Goal: Register for event/course

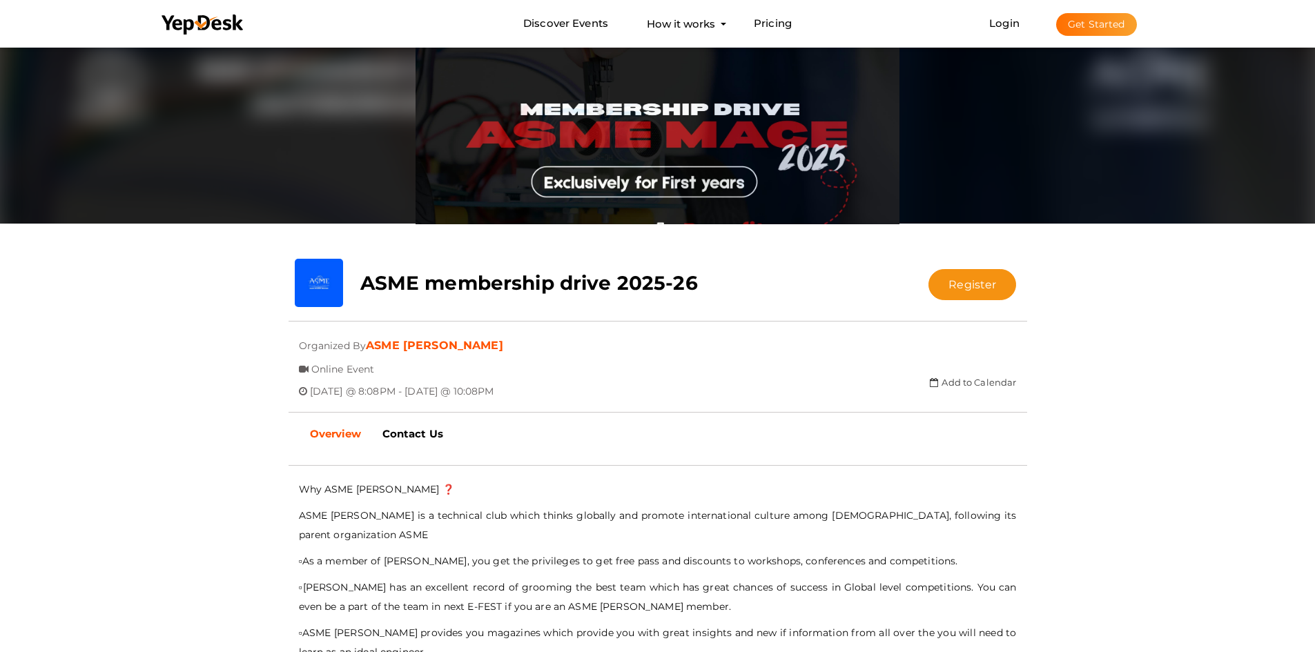
scroll to position [69, 0]
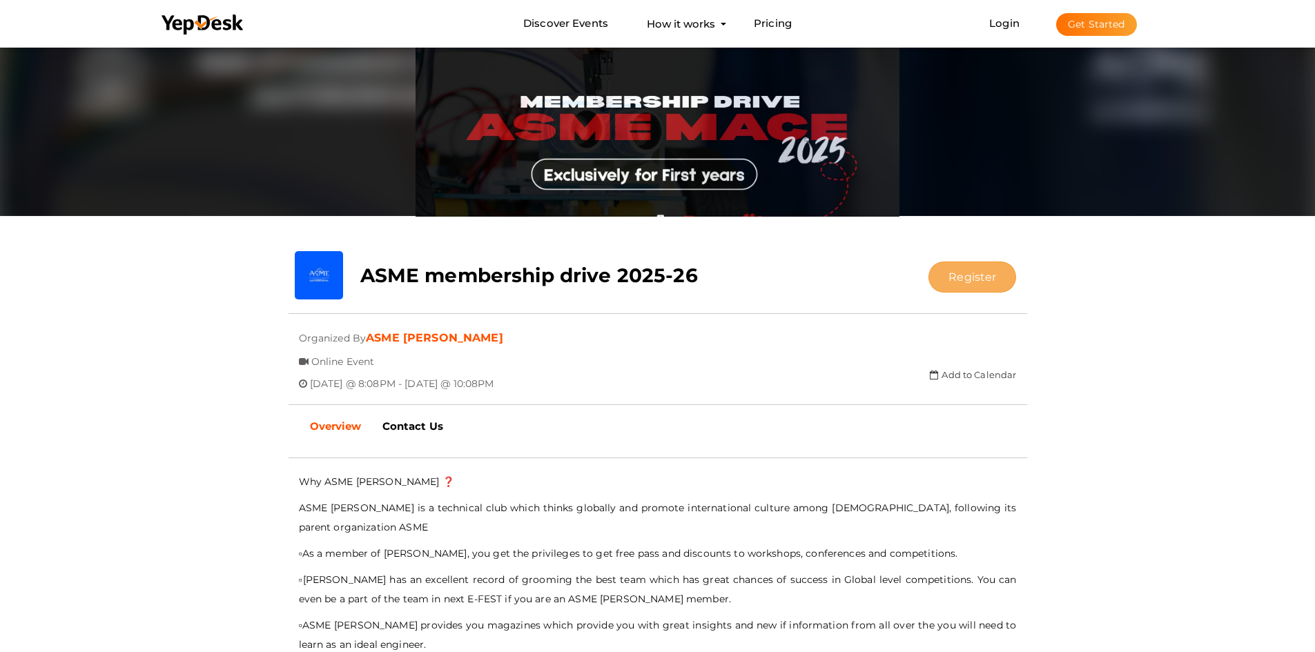
click at [957, 269] on button "Register" at bounding box center [972, 277] width 88 height 31
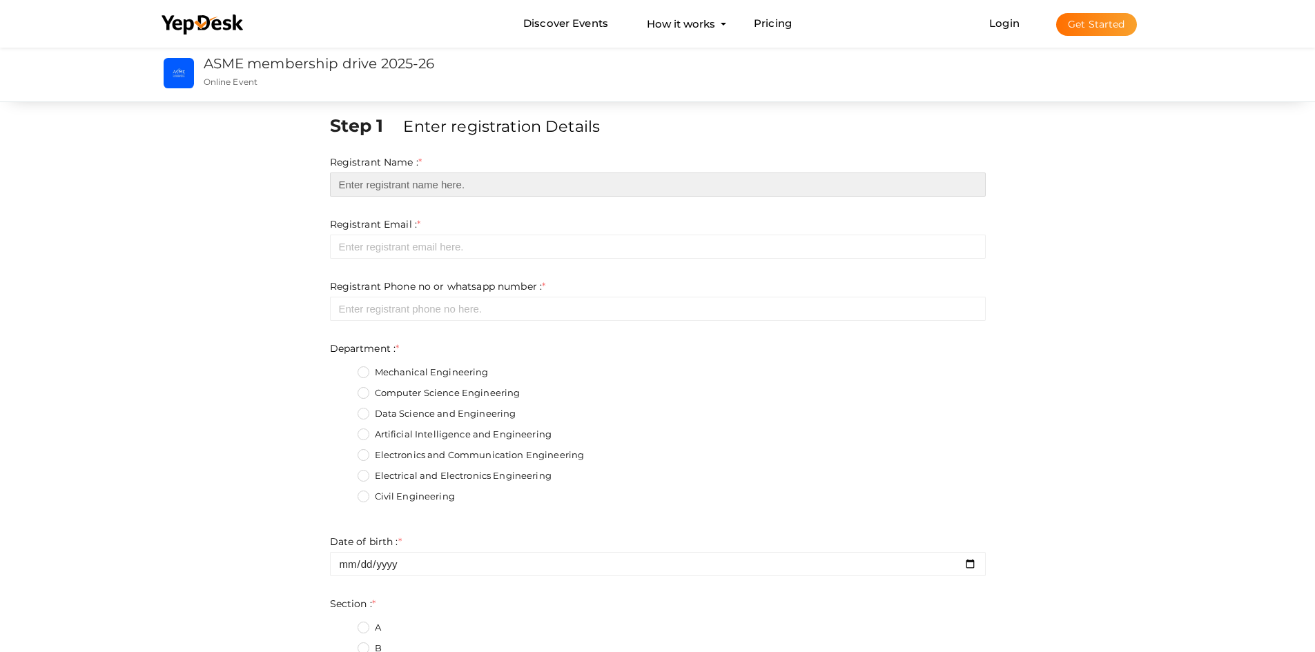
click at [433, 188] on input "text" at bounding box center [658, 185] width 656 height 24
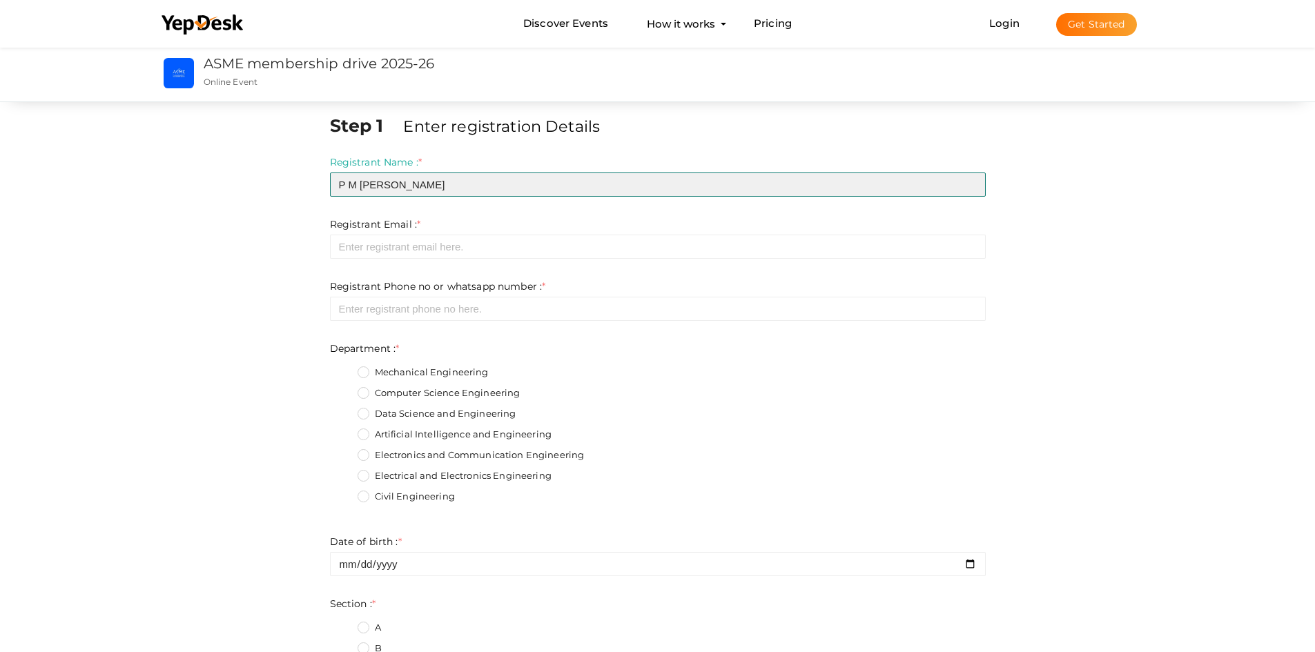
type input "P M [PERSON_NAME]"
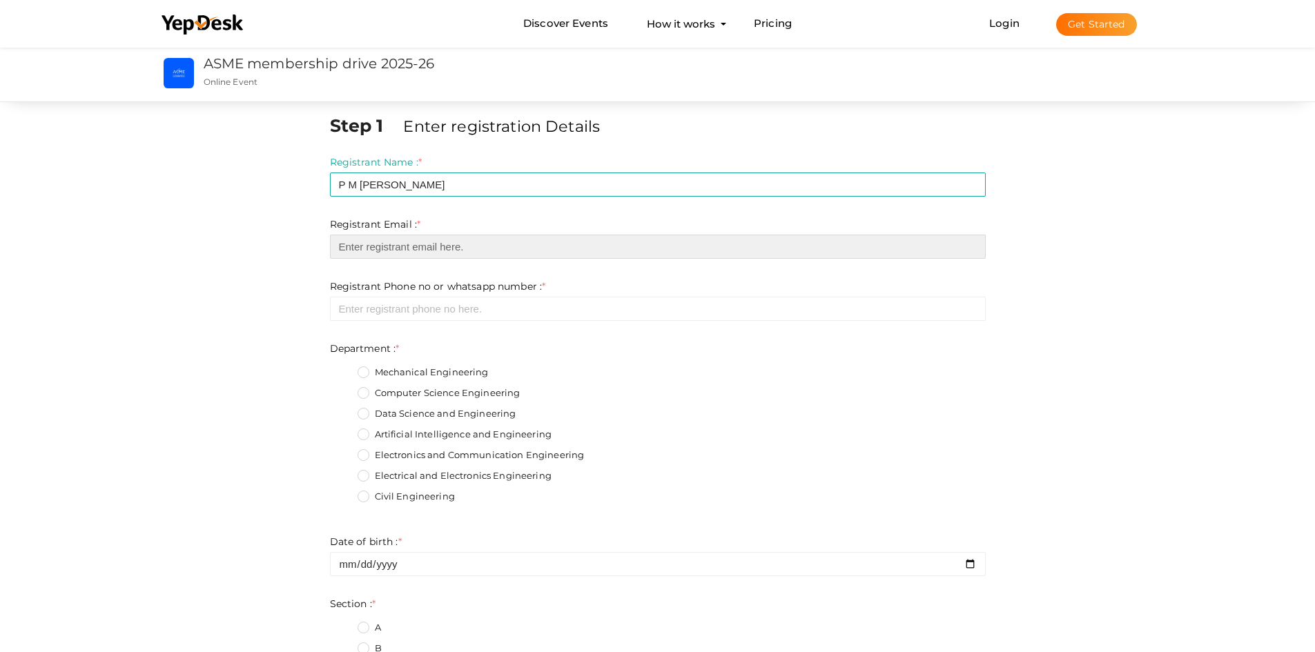
click at [436, 239] on input "email" at bounding box center [658, 247] width 656 height 24
type input "[EMAIL_ADDRESS][DOMAIN_NAME]"
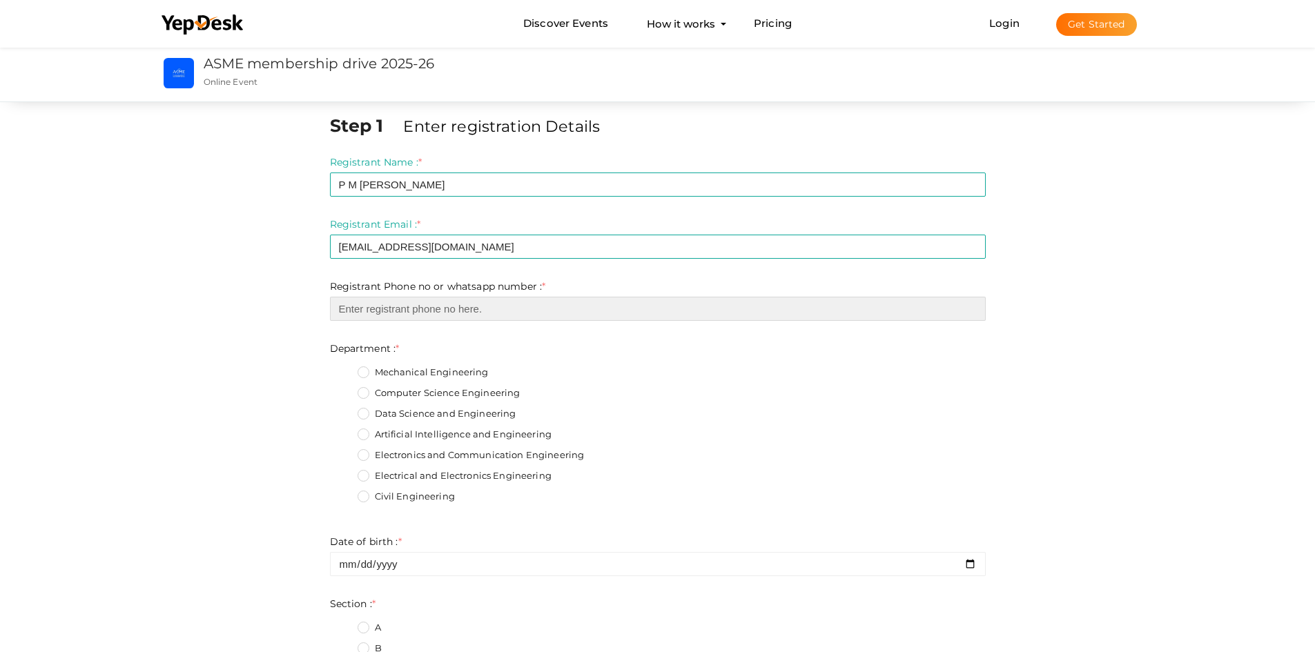
click at [425, 312] on input "number" at bounding box center [658, 309] width 656 height 24
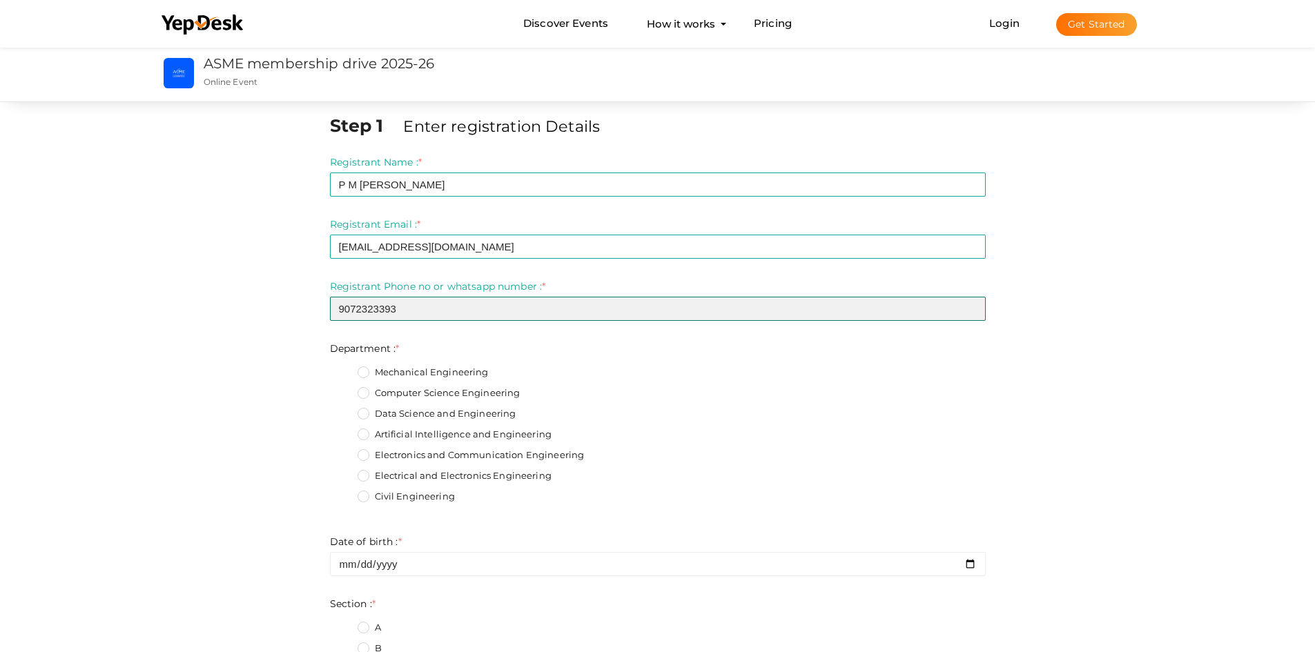
type input "9072323393"
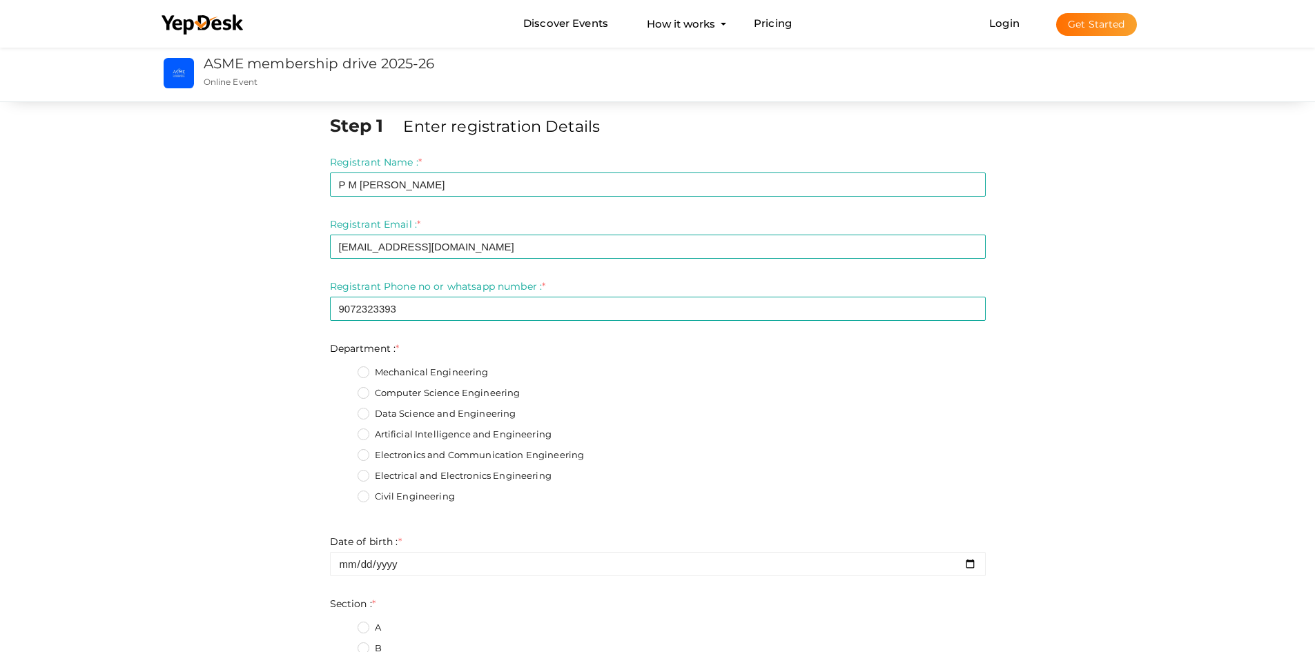
click at [364, 374] on label "Mechanical Engineering" at bounding box center [423, 373] width 131 height 14
click at [344, 369] on input "Mechanical Engineering" at bounding box center [344, 369] width 0 height 0
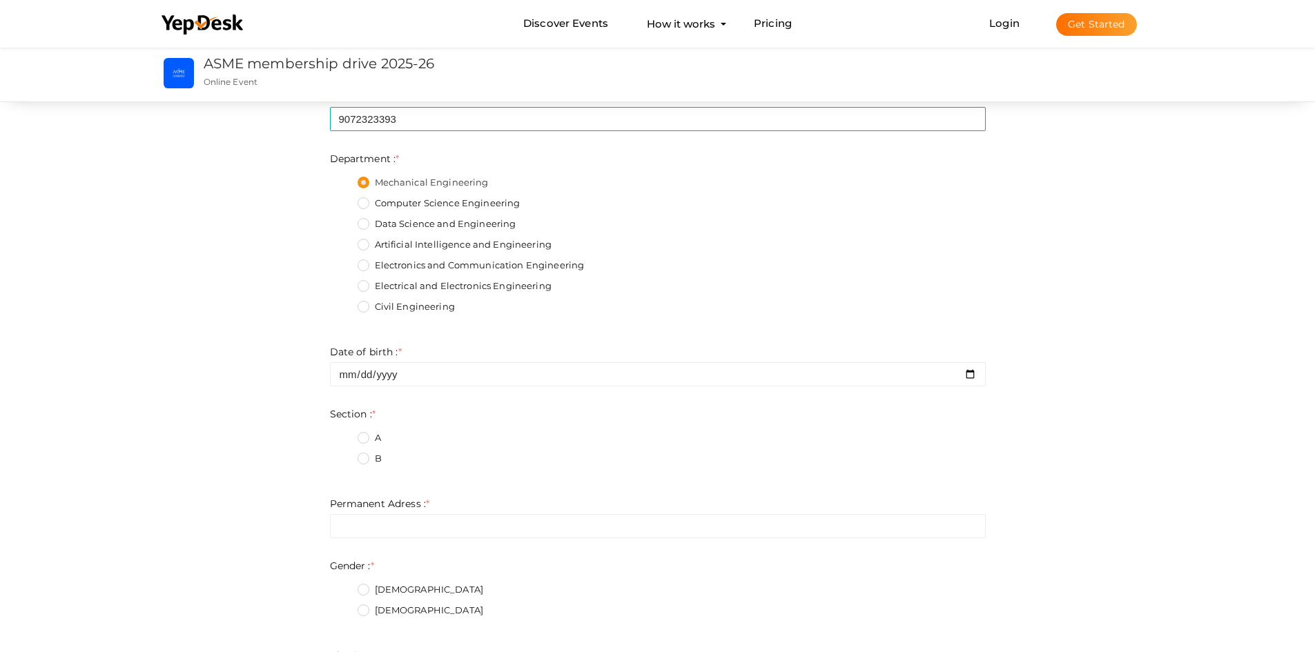
scroll to position [191, 0]
click at [411, 384] on input "date" at bounding box center [658, 374] width 656 height 24
click at [422, 381] on input "date" at bounding box center [658, 374] width 656 height 24
click at [973, 378] on input "date" at bounding box center [658, 374] width 656 height 24
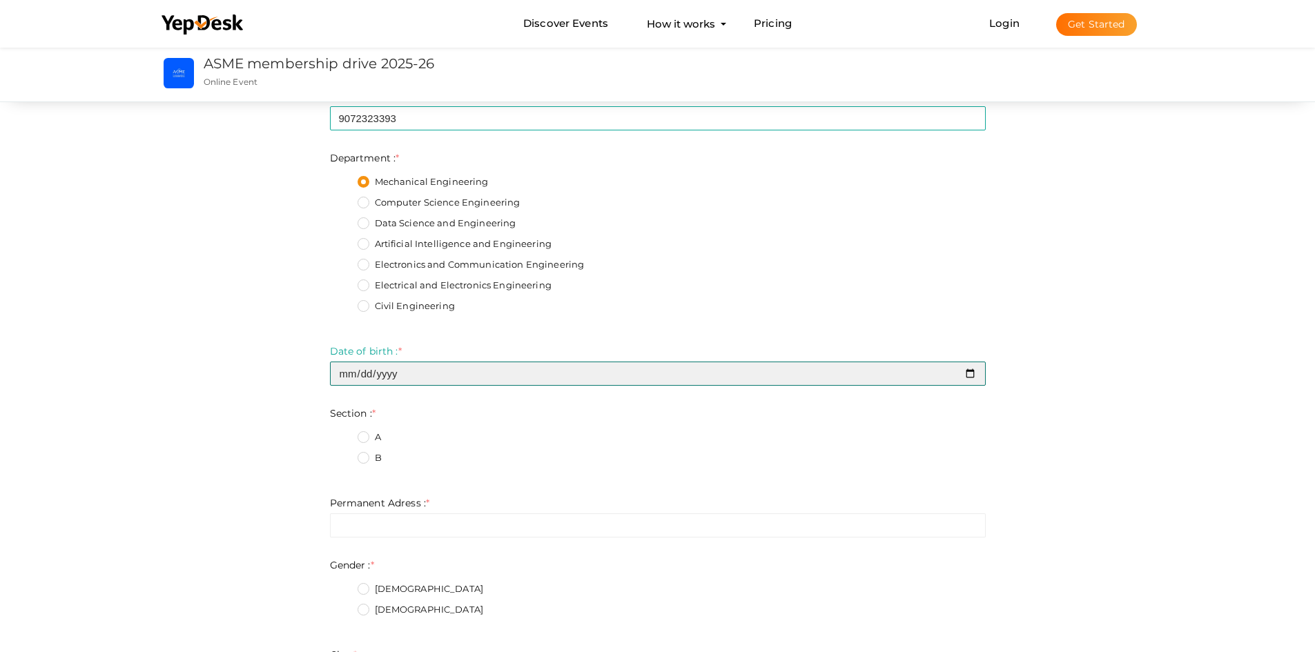
type input "[DATE]"
click at [369, 454] on label "B" at bounding box center [370, 458] width 24 height 14
click at [344, 454] on input "B" at bounding box center [344, 454] width 0 height 0
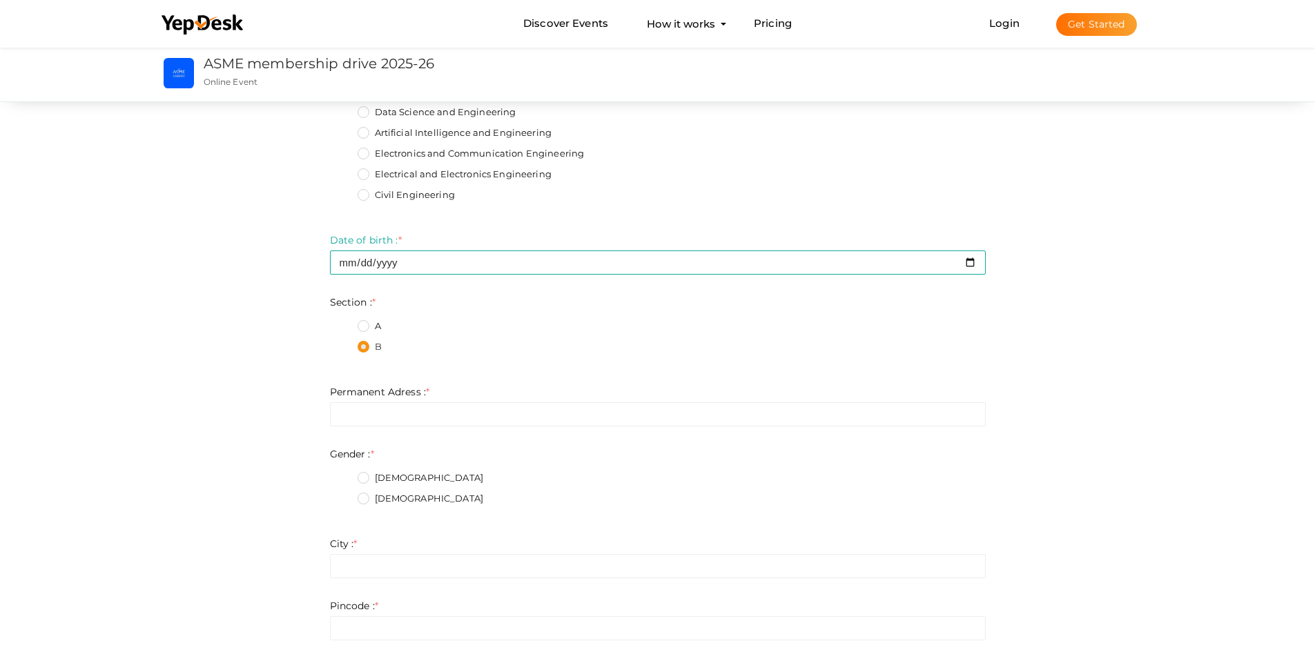
scroll to position [303, 0]
click at [459, 411] on input "text" at bounding box center [658, 413] width 656 height 24
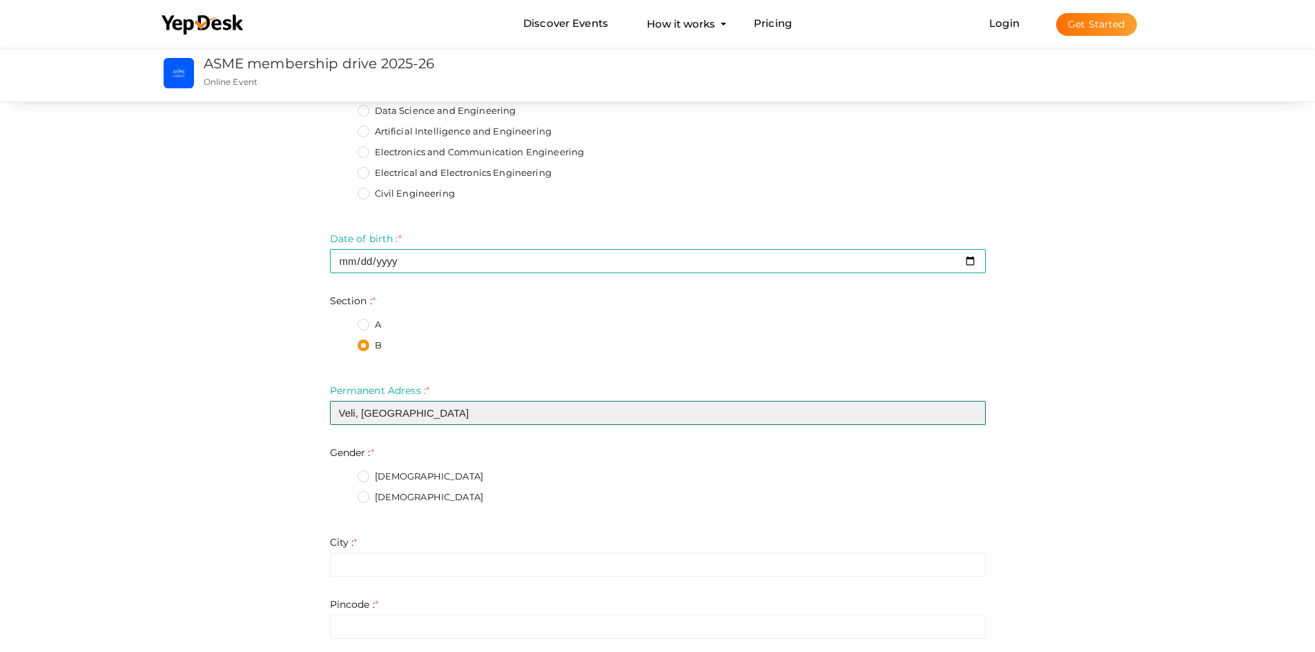
type input "Veli, [GEOGRAPHIC_DATA]"
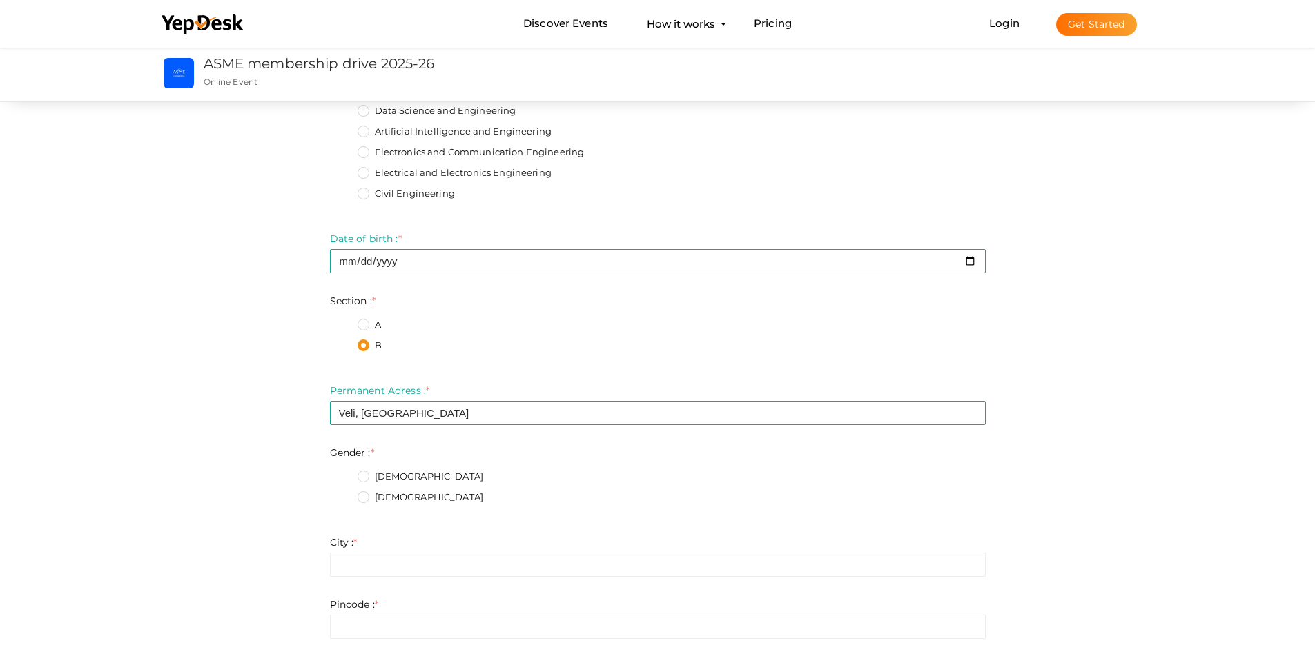
click at [362, 471] on label "[DEMOGRAPHIC_DATA]" at bounding box center [421, 477] width 126 height 14
click at [344, 473] on input "[DEMOGRAPHIC_DATA]" at bounding box center [344, 473] width 0 height 0
click at [389, 558] on input "text" at bounding box center [658, 565] width 656 height 24
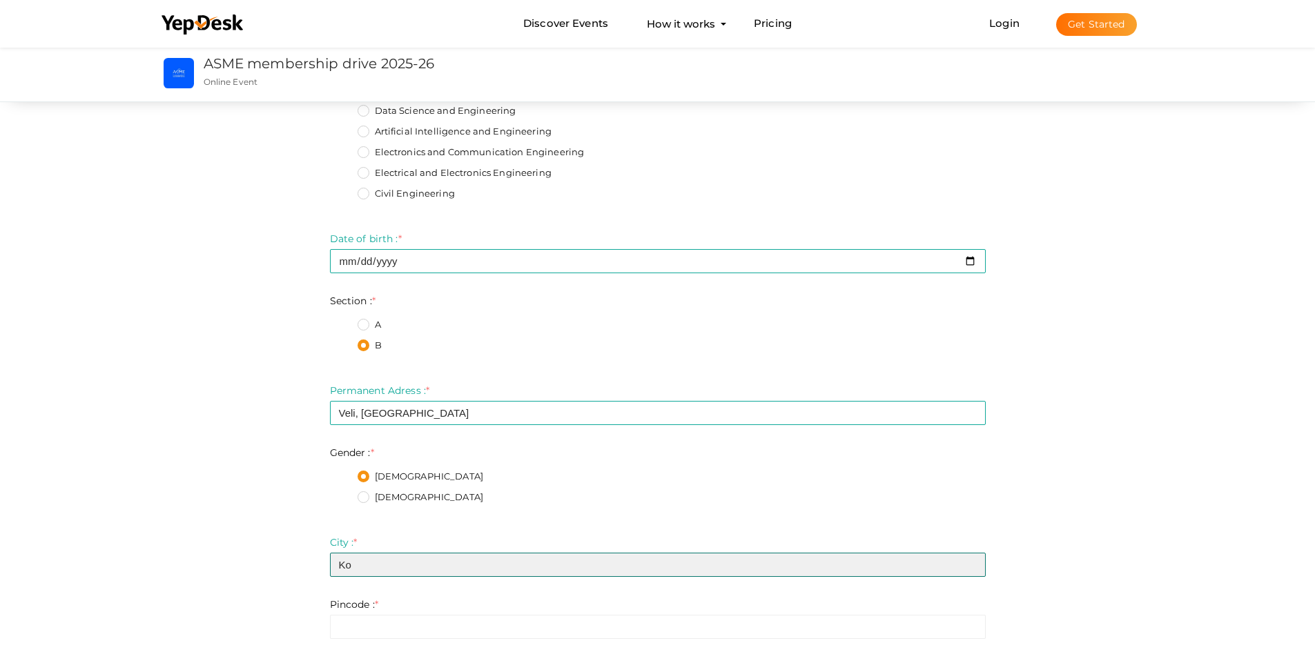
type input "K"
type input "Ernakulam"
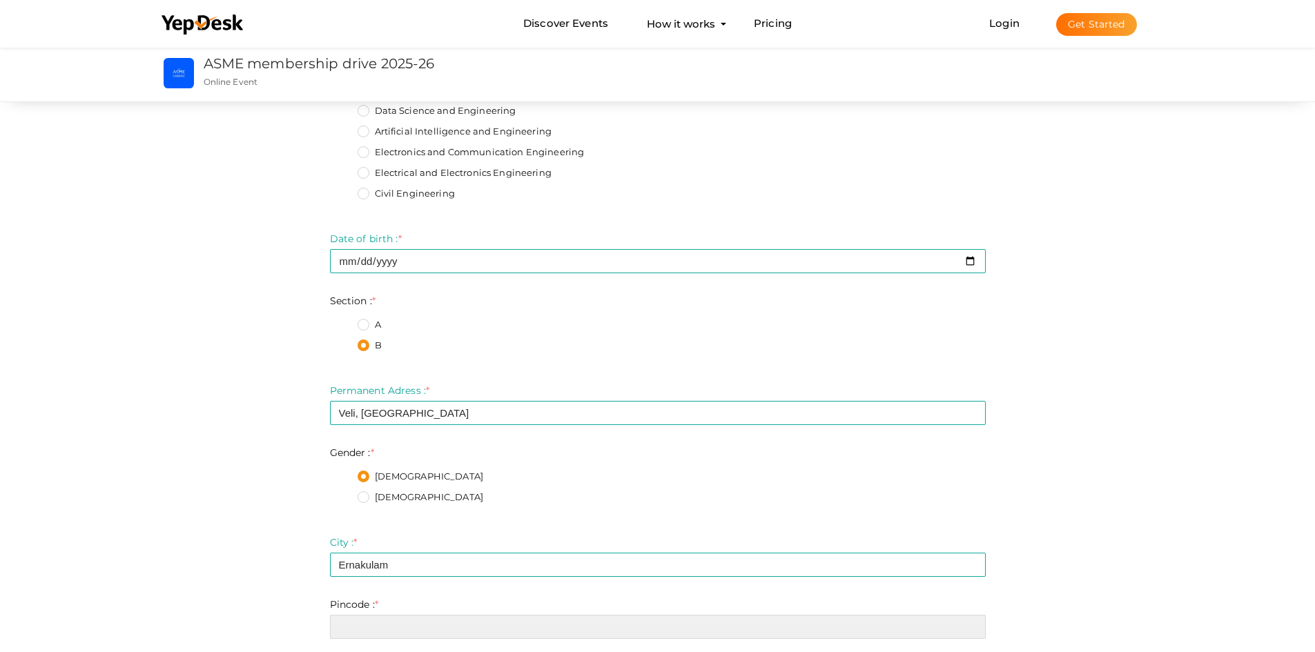
click at [370, 628] on input "number" at bounding box center [658, 627] width 656 height 24
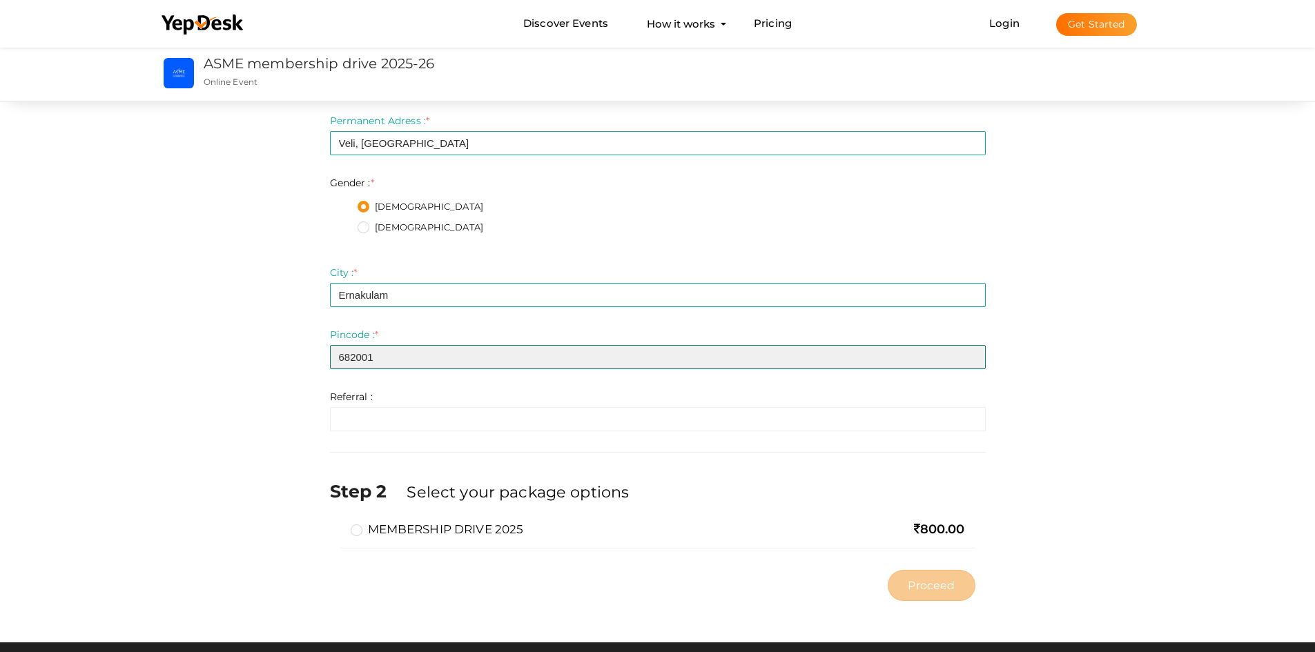
scroll to position [579, 0]
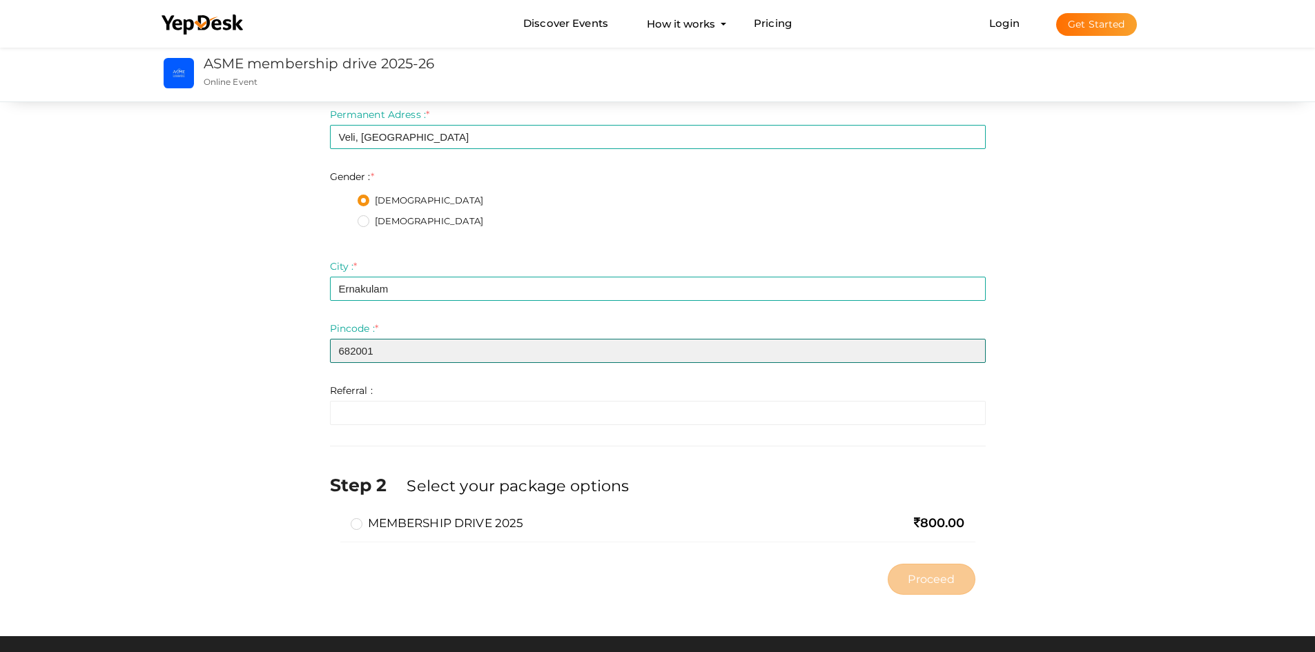
type input "682001"
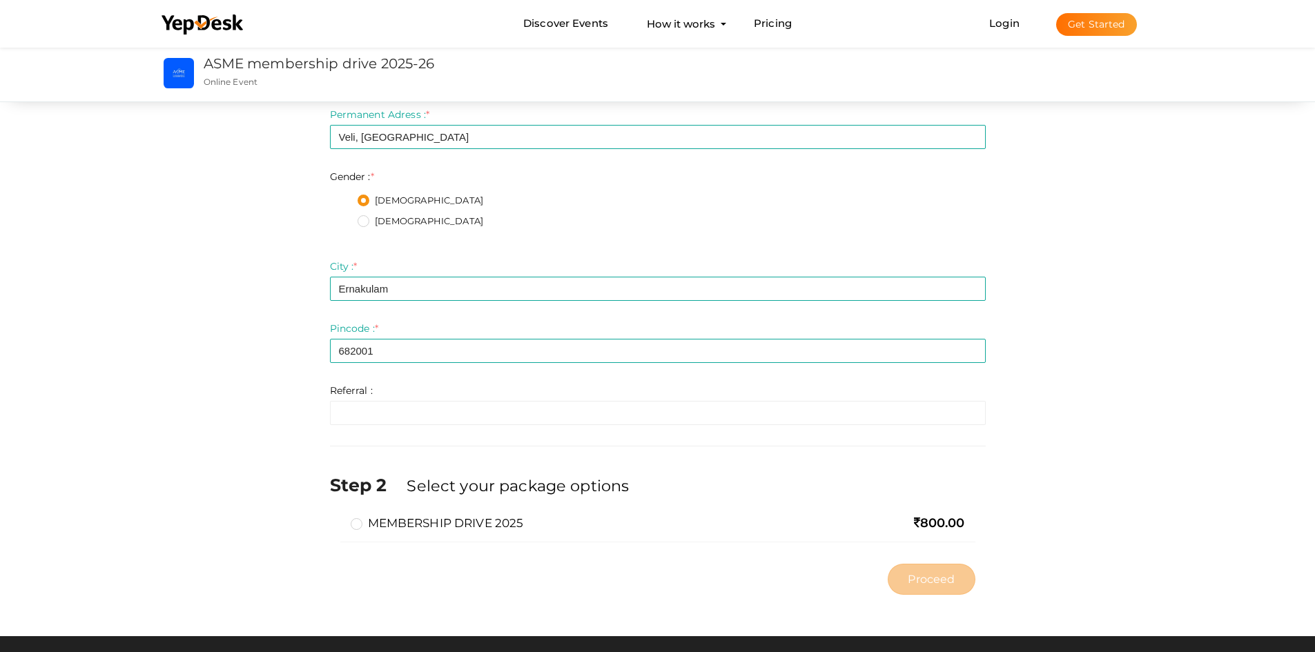
click at [391, 429] on div "Step 1 Enter registration Details Registrant Name : * P M [PERSON_NAME] Require…" at bounding box center [658, 68] width 676 height 1068
click at [398, 413] on input "text" at bounding box center [658, 413] width 656 height 24
click at [360, 523] on label "MEMBERSHIP DRIVE 2025" at bounding box center [437, 523] width 173 height 17
click at [337, 518] on input "MEMBERSHIP DRIVE 2025" at bounding box center [337, 518] width 0 height 0
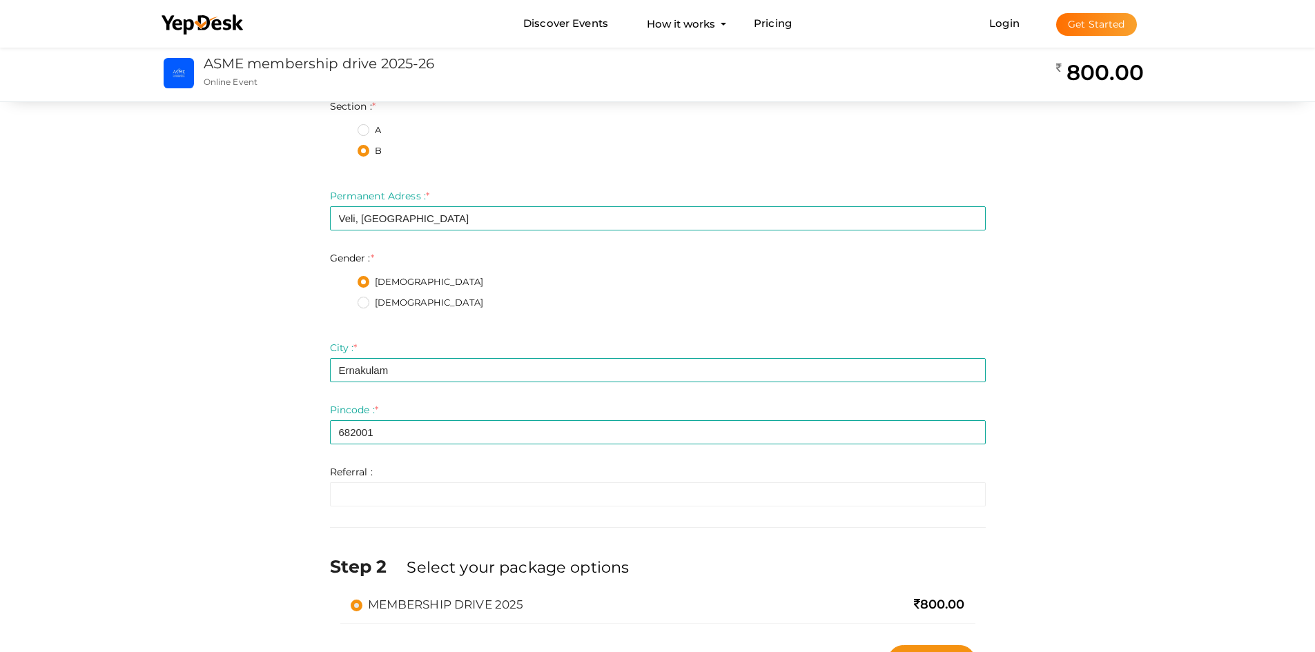
scroll to position [621, 0]
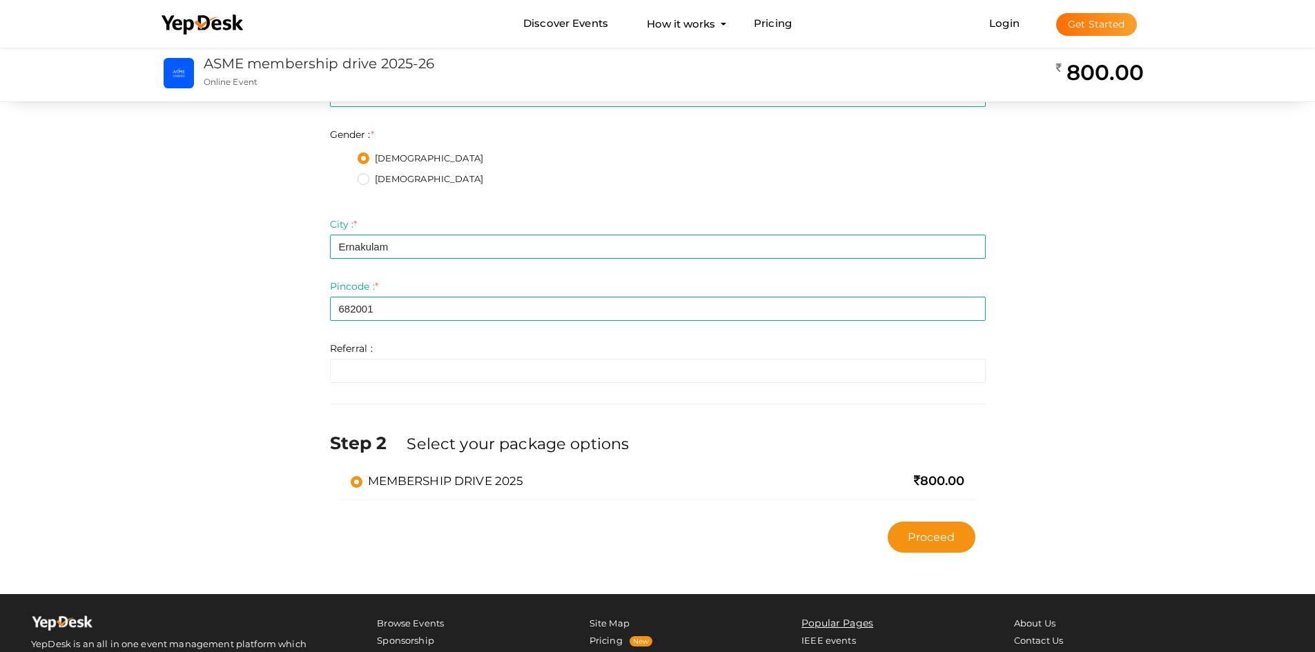
drag, startPoint x: 1033, startPoint y: 74, endPoint x: 1236, endPoint y: 74, distance: 202.9
click at [1236, 74] on div "ASME membership drive 2025-26 ASME membership drive 2025-26 Online Event ASME m…" at bounding box center [657, 73] width 1315 height 57
drag, startPoint x: 1071, startPoint y: 74, endPoint x: 1147, endPoint y: 77, distance: 75.3
click at [1147, 77] on div "800.00" at bounding box center [1038, 69] width 254 height 48
click at [1142, 75] on h2 "800.00" at bounding box center [1100, 73] width 88 height 28
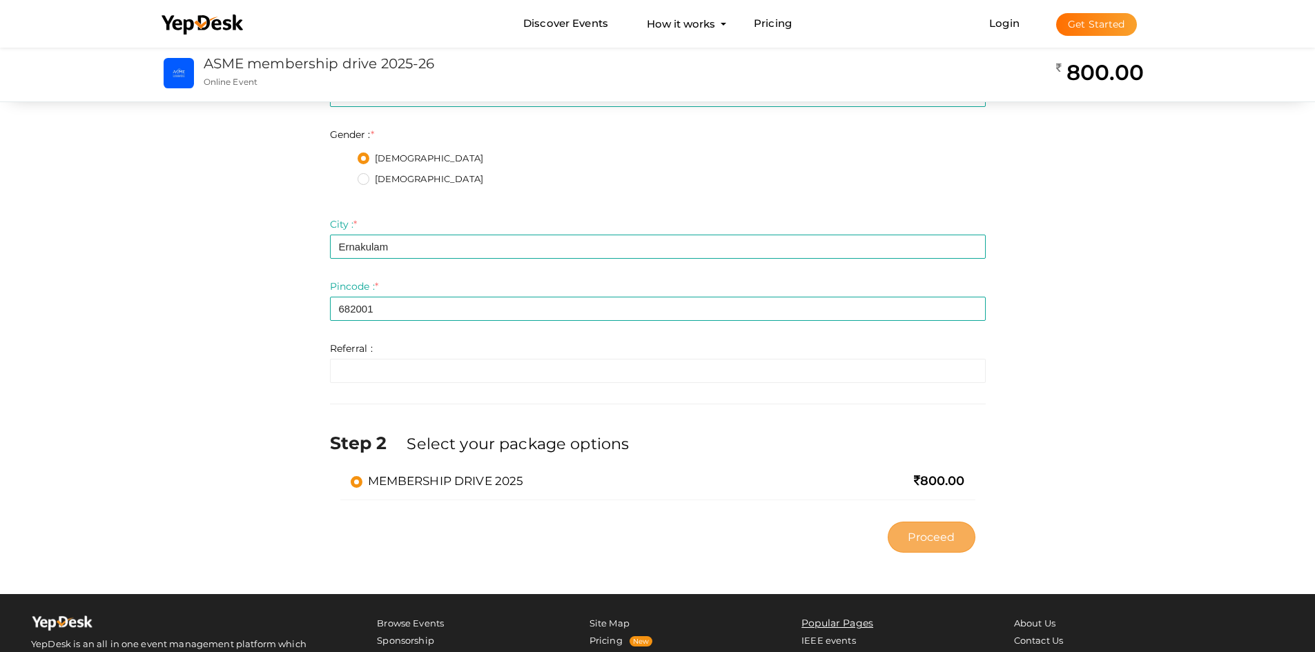
click at [950, 530] on span "Proceed" at bounding box center [931, 537] width 47 height 16
type input "N/A"
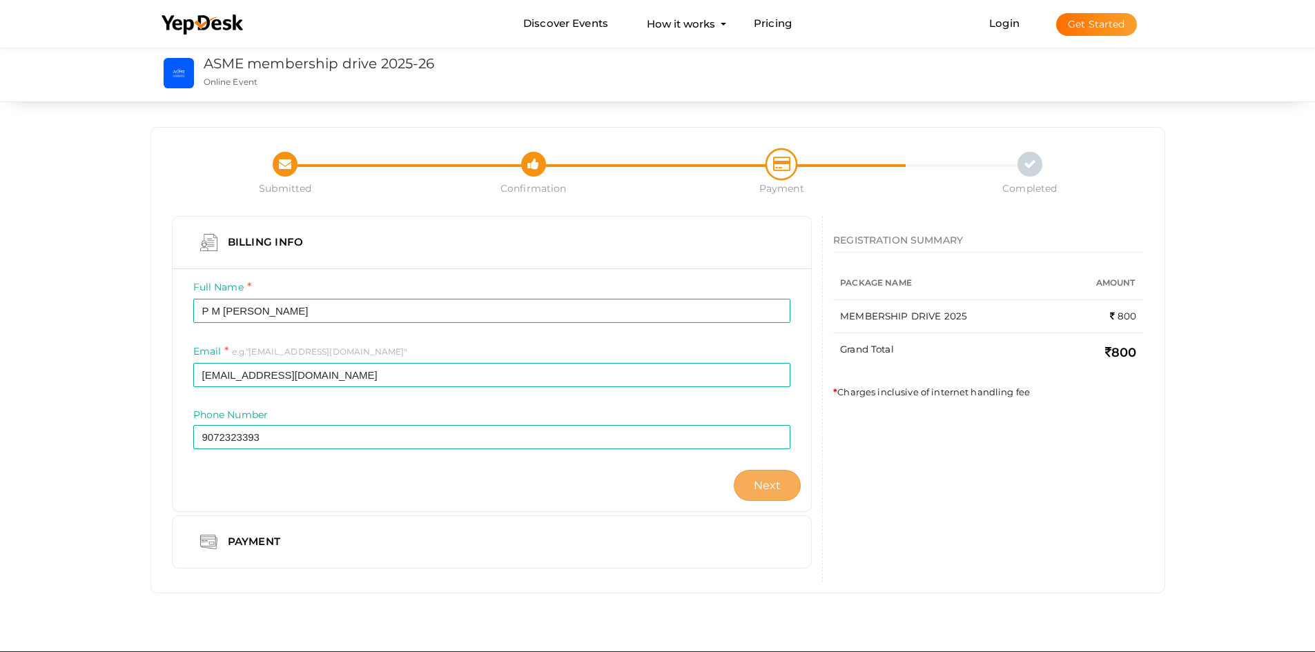
click at [756, 477] on button "Next" at bounding box center [768, 485] width 68 height 31
